Goal: Task Accomplishment & Management: Manage account settings

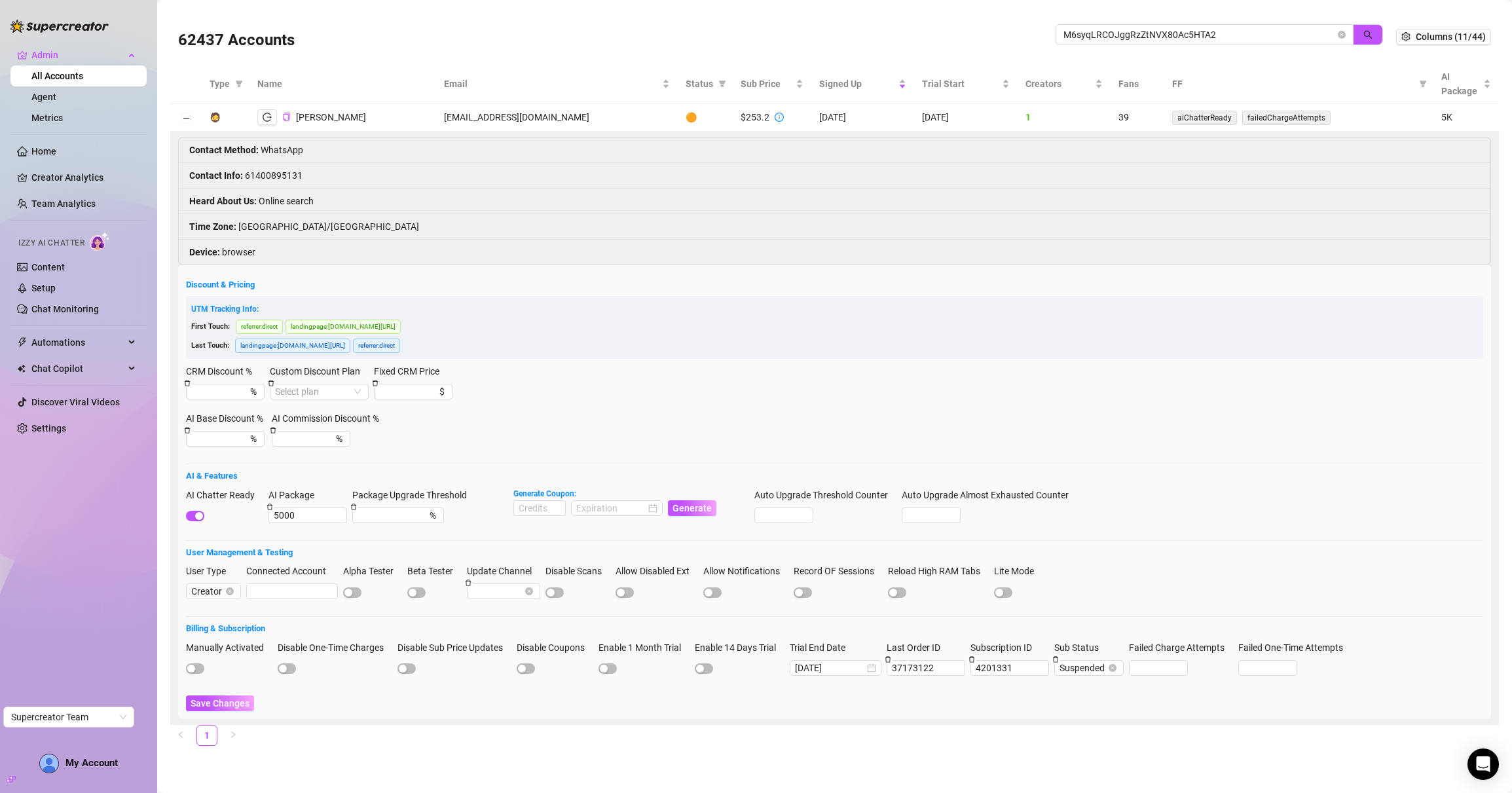
click at [10, 26] on img at bounding box center [59, 26] width 98 height 13
click at [14, 25] on img at bounding box center [59, 26] width 98 height 13
click at [35, 60] on span "Admin" at bounding box center [78, 55] width 93 height 21
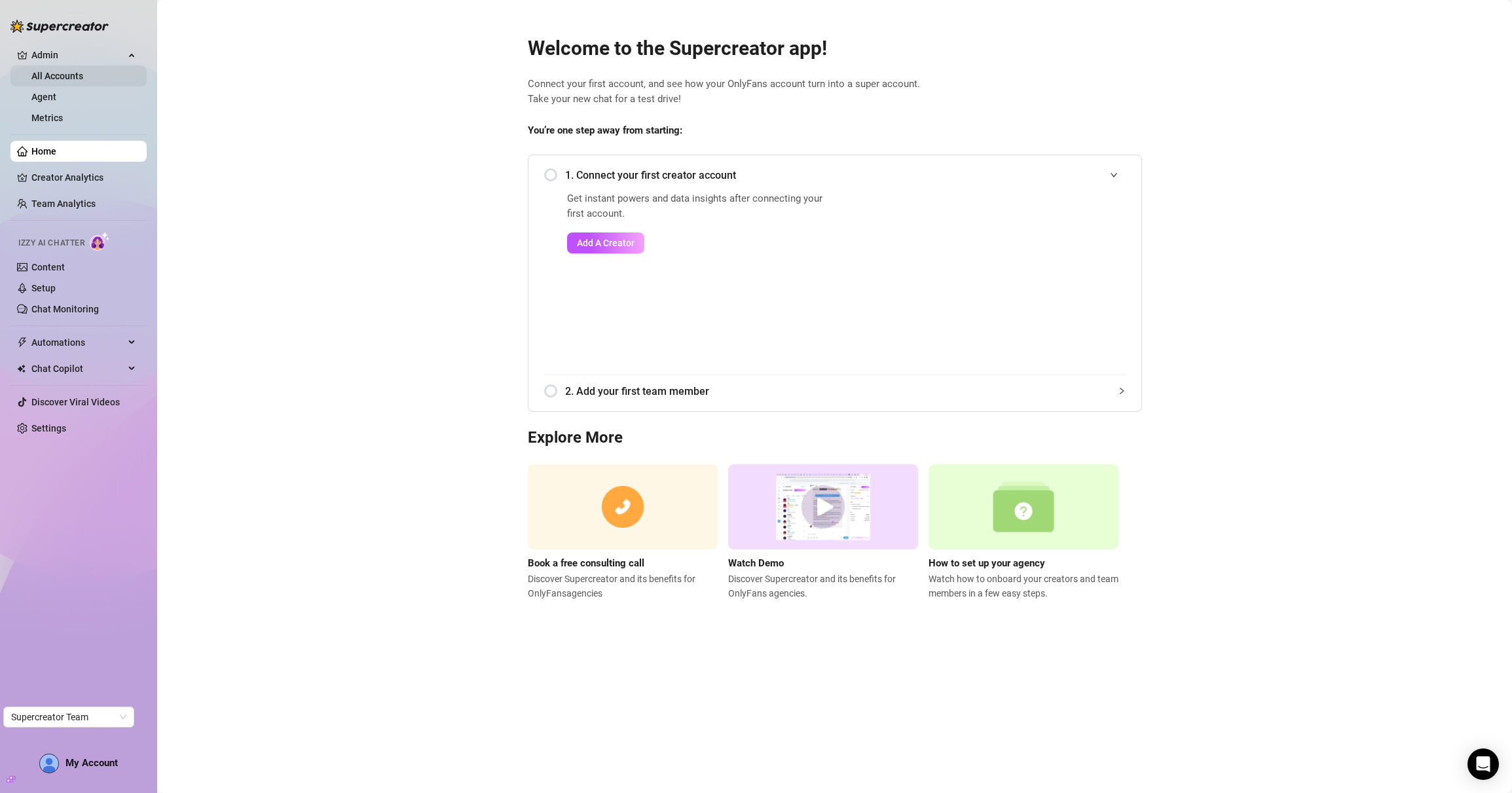
click at [83, 73] on link "All Accounts" at bounding box center [57, 76] width 52 height 10
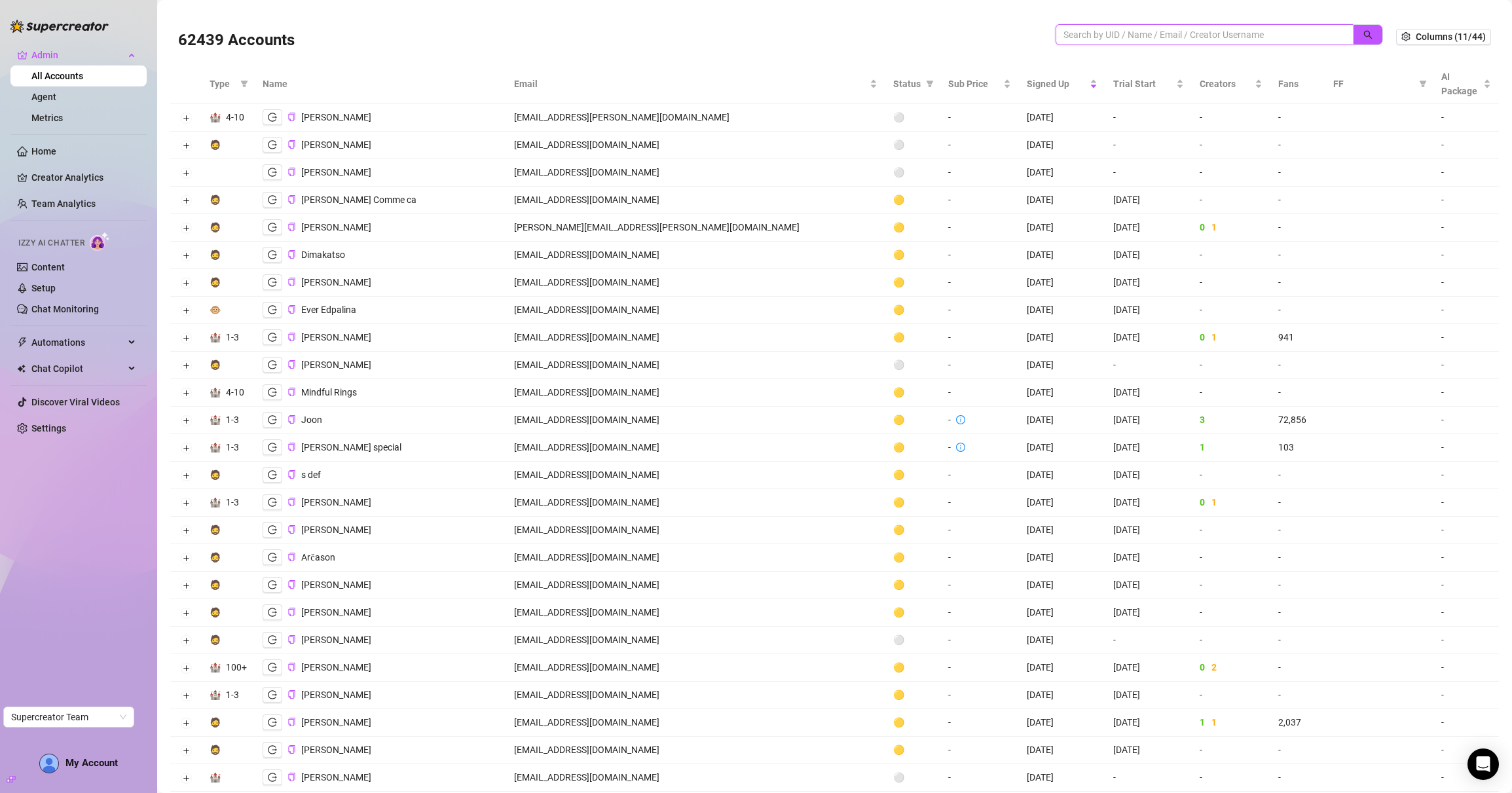
click at [1122, 41] on input "search" at bounding box center [1199, 35] width 272 height 14
click at [926, 85] on icon "filter" at bounding box center [930, 83] width 8 height 8
click at [787, 149] on span "🟢 Active" at bounding box center [786, 150] width 43 height 10
checkbox input "true"
click at [826, 224] on button "OK" at bounding box center [825, 220] width 21 height 16
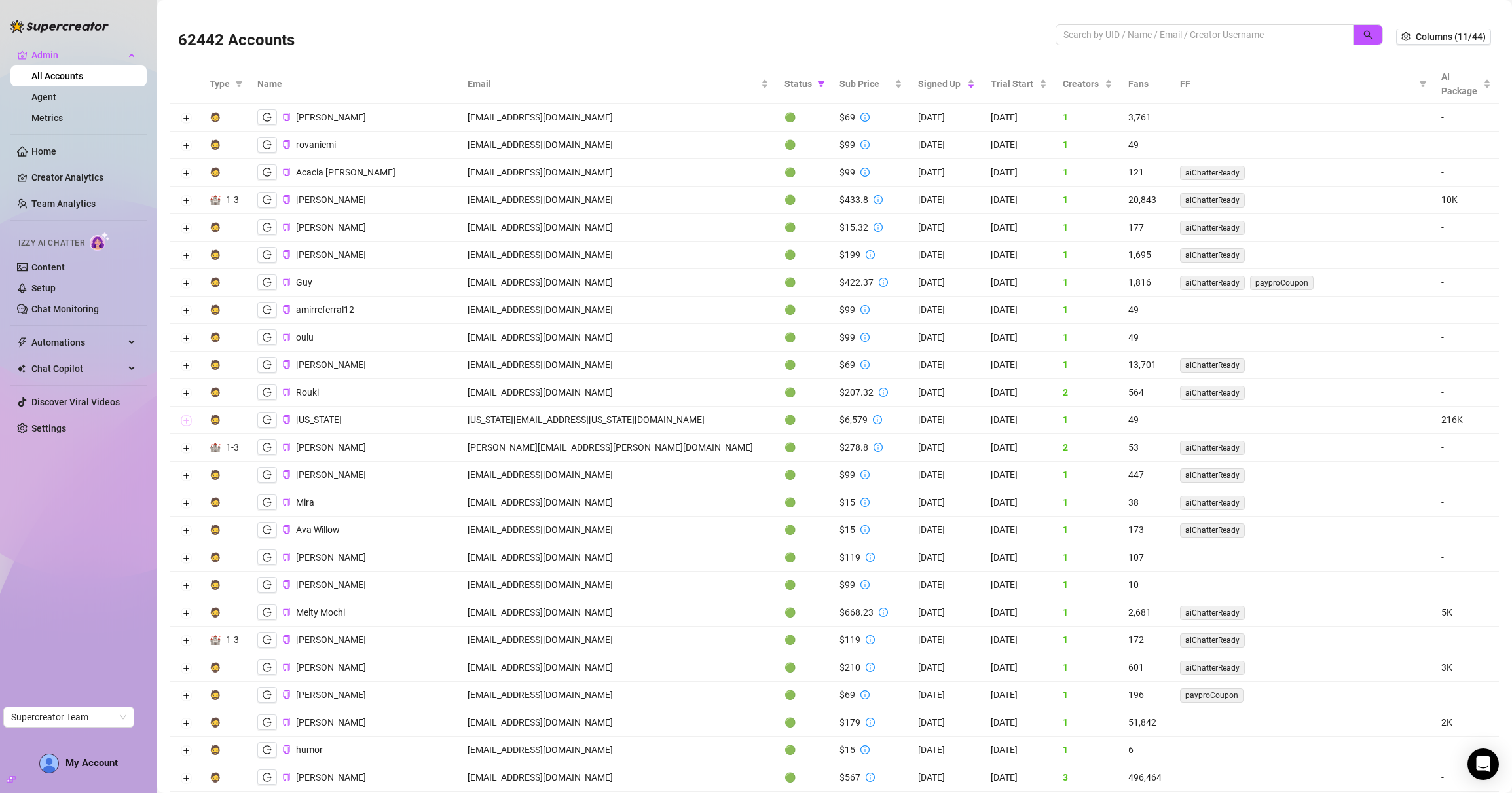
click at [184, 416] on button "Expand row" at bounding box center [186, 421] width 10 height 10
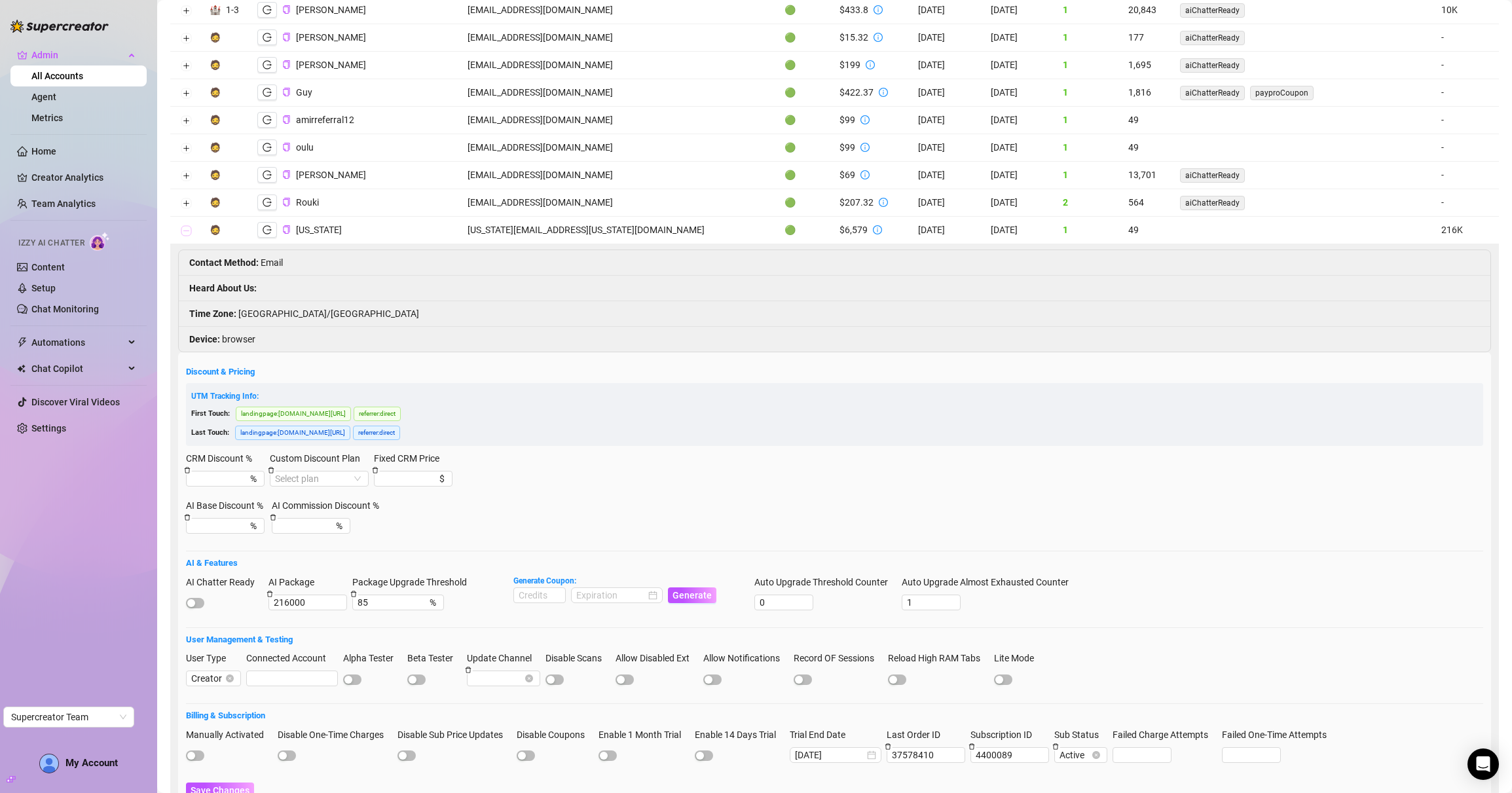
scroll to position [188, 0]
click at [270, 234] on icon "logout" at bounding box center [267, 231] width 9 height 9
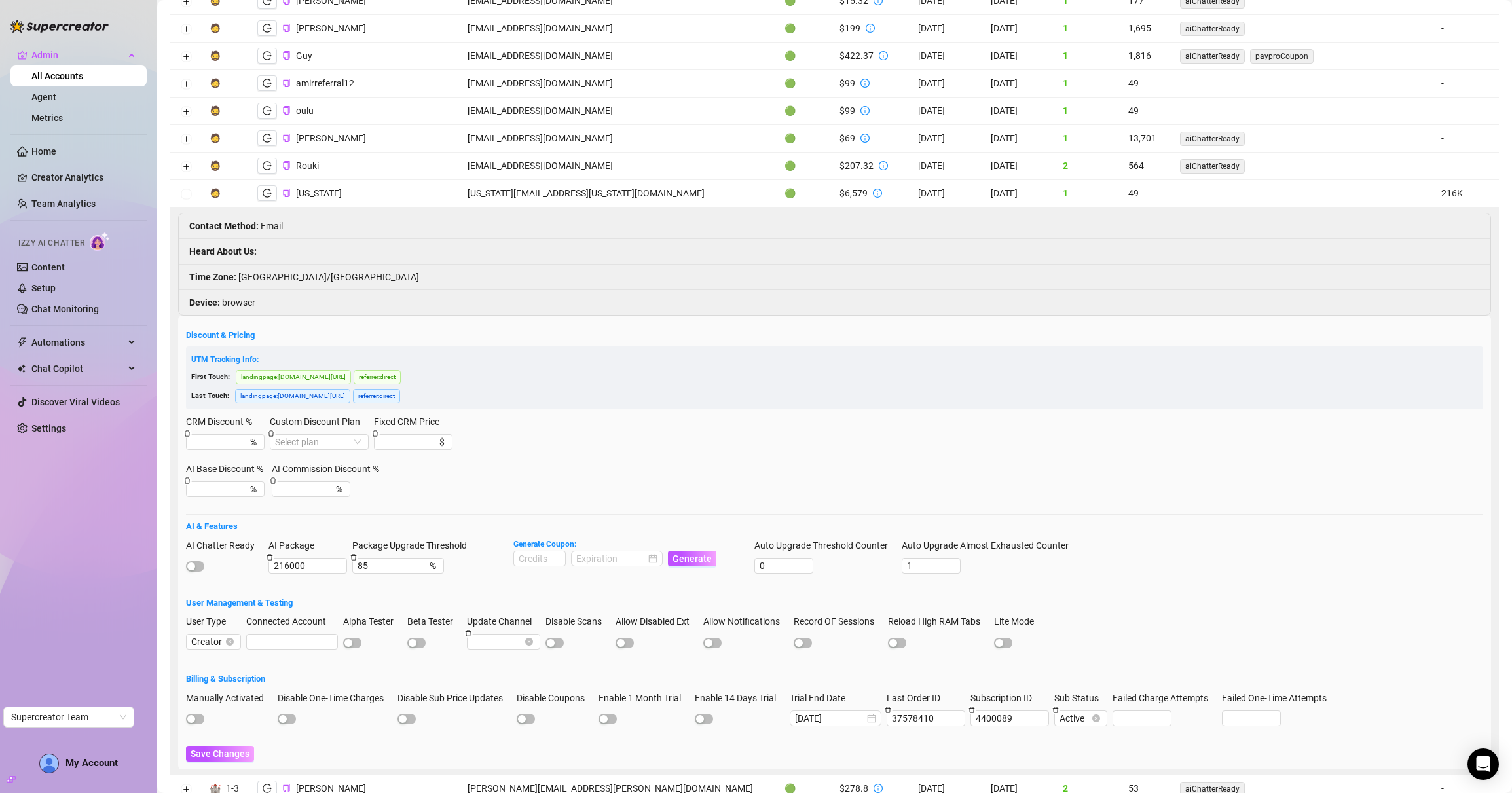
scroll to position [233, 0]
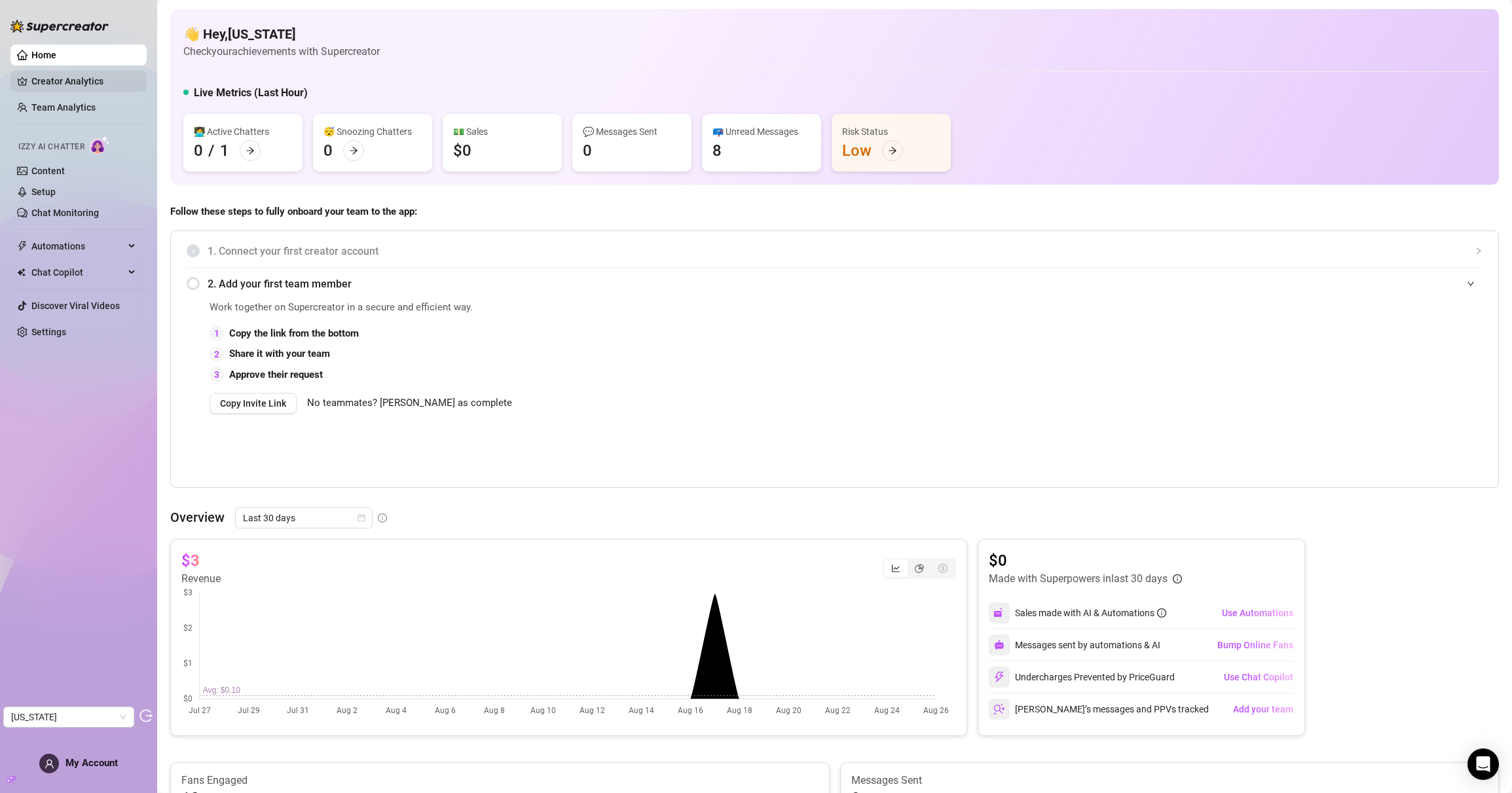
click at [80, 77] on link "Creator Analytics" at bounding box center [83, 81] width 105 height 21
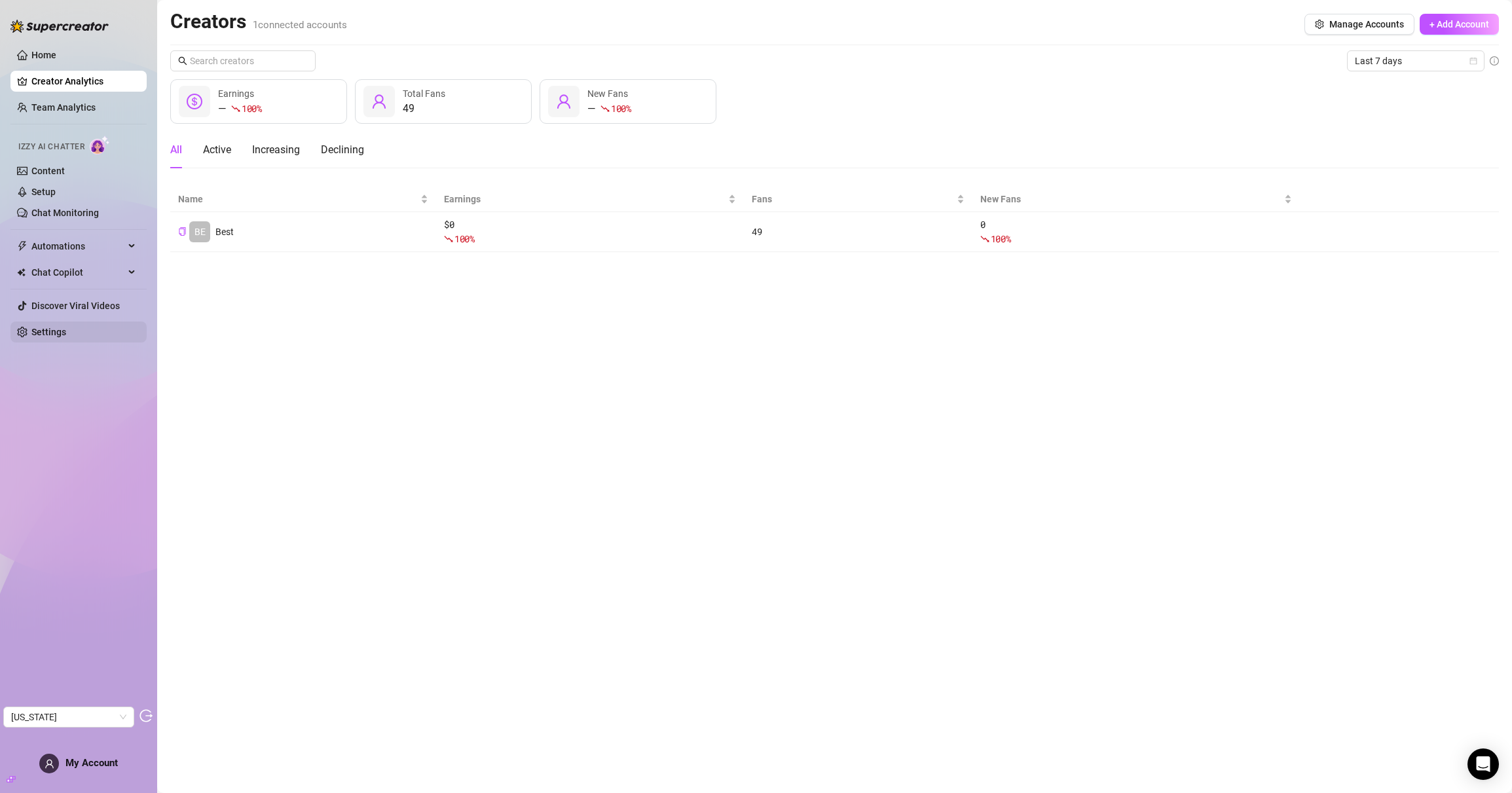
click at [37, 335] on link "Settings" at bounding box center [49, 332] width 35 height 10
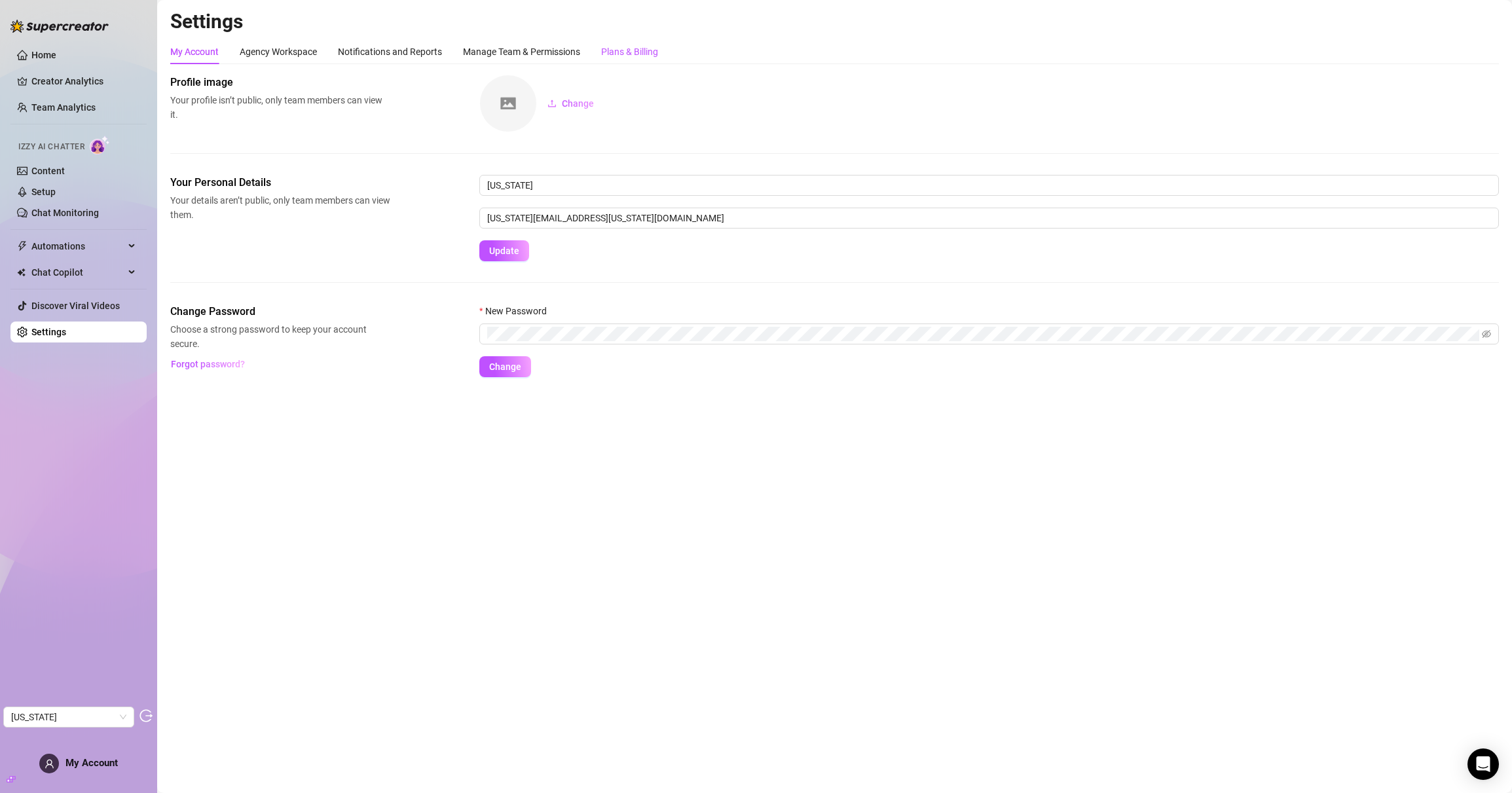
click at [658, 55] on div "Plans & Billing" at bounding box center [629, 52] width 57 height 14
